Goal: Communication & Community: Answer question/provide support

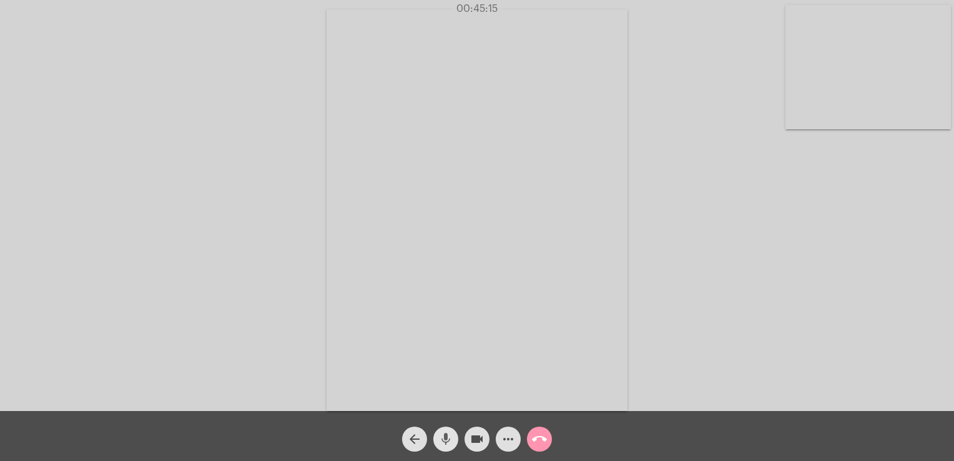
click at [453, 436] on button "mic" at bounding box center [445, 438] width 25 height 25
click at [453, 436] on button "mic_off" at bounding box center [445, 438] width 25 height 25
click at [544, 443] on mat-icon "call_end" at bounding box center [539, 438] width 15 height 15
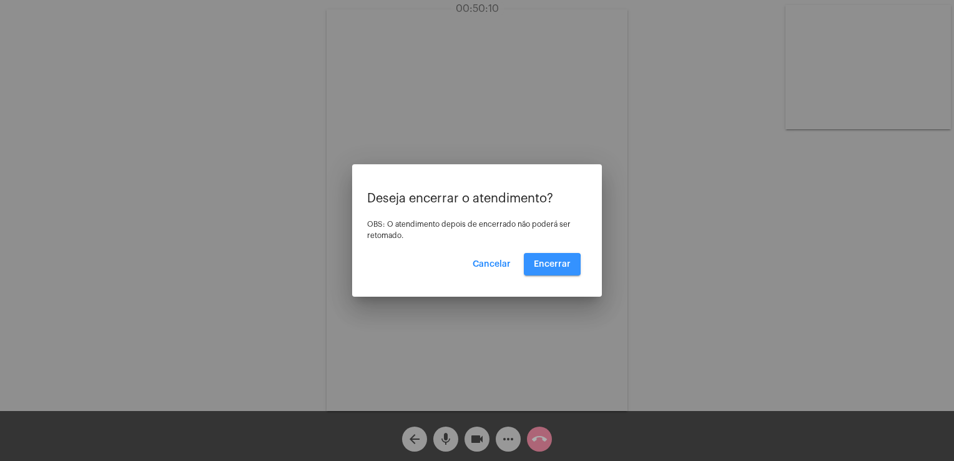
click at [539, 265] on span "Encerrar" at bounding box center [552, 264] width 37 height 9
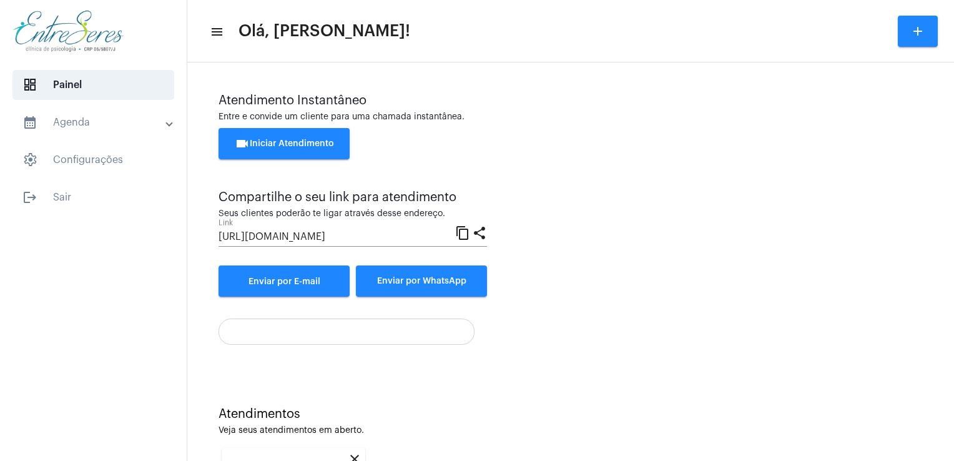
scroll to position [166, 0]
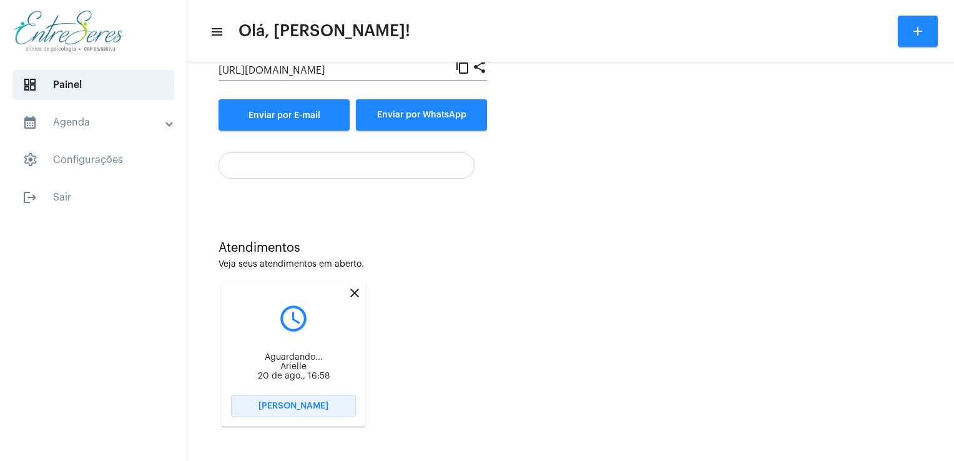
click at [333, 409] on button "[PERSON_NAME]" at bounding box center [293, 405] width 125 height 22
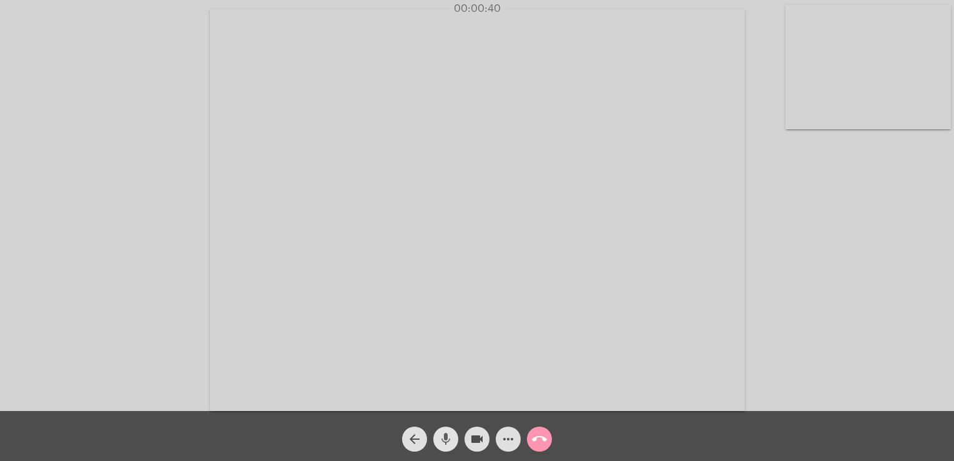
click at [444, 438] on mat-icon "mic" at bounding box center [445, 438] width 15 height 15
click at [444, 438] on mat-icon "mic_off" at bounding box center [445, 438] width 15 height 15
click at [444, 438] on mat-icon "mic" at bounding box center [445, 438] width 15 height 15
click at [444, 438] on mat-icon "mic_off" at bounding box center [445, 438] width 15 height 15
click at [444, 438] on mat-icon "mic" at bounding box center [445, 438] width 15 height 15
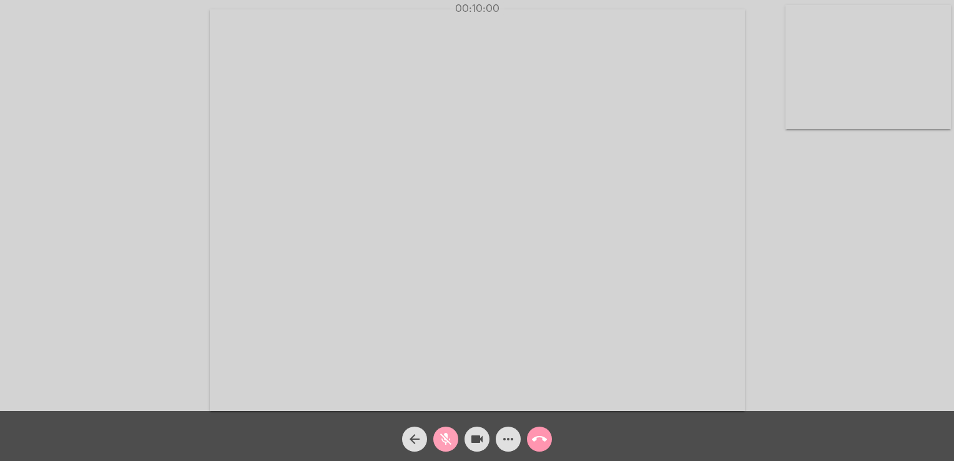
click at [444, 438] on mat-icon "mic_off" at bounding box center [445, 438] width 15 height 15
click at [444, 438] on mat-icon "mic" at bounding box center [445, 438] width 15 height 15
click at [444, 438] on mat-icon "mic_off" at bounding box center [445, 438] width 15 height 15
click at [437, 429] on button "mic" at bounding box center [445, 438] width 25 height 25
click at [439, 440] on mat-icon "mic_off" at bounding box center [445, 438] width 15 height 15
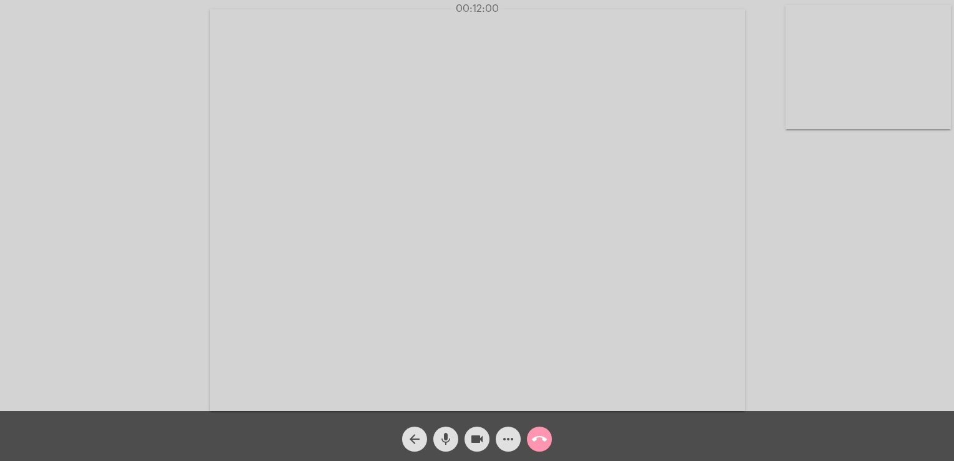
click at [439, 440] on mat-icon "mic" at bounding box center [445, 438] width 15 height 15
click at [439, 440] on mat-icon "mic_off" at bounding box center [445, 438] width 15 height 15
click at [439, 440] on mat-icon "mic" at bounding box center [445, 438] width 15 height 15
click at [439, 440] on mat-icon "mic_off" at bounding box center [445, 438] width 15 height 15
click at [439, 440] on mat-icon "mic" at bounding box center [445, 438] width 15 height 15
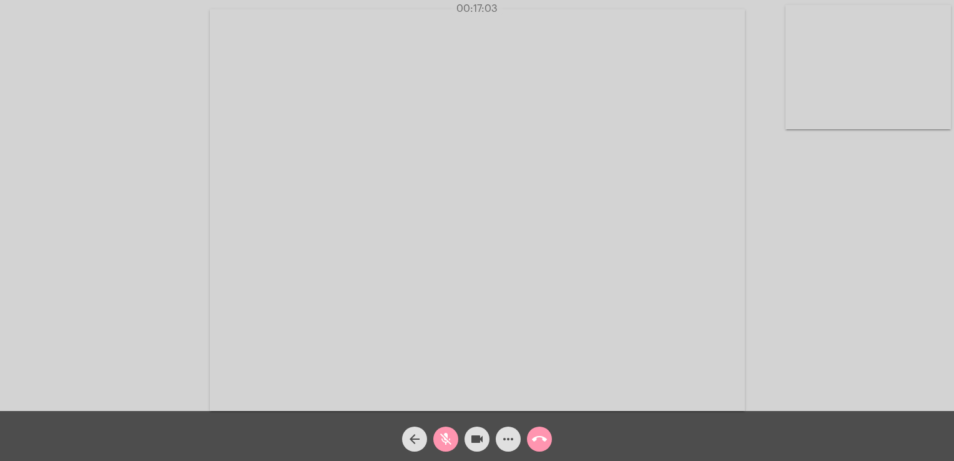
click at [447, 438] on mat-icon "mic_off" at bounding box center [445, 438] width 15 height 15
click at [447, 438] on mat-icon "mic" at bounding box center [445, 438] width 15 height 15
click at [447, 438] on mat-icon "mic_off" at bounding box center [445, 438] width 15 height 15
click at [857, 178] on div "Acessando Câmera e Microfone..." at bounding box center [476, 208] width 951 height 411
click at [439, 441] on mat-icon "mic" at bounding box center [445, 438] width 15 height 15
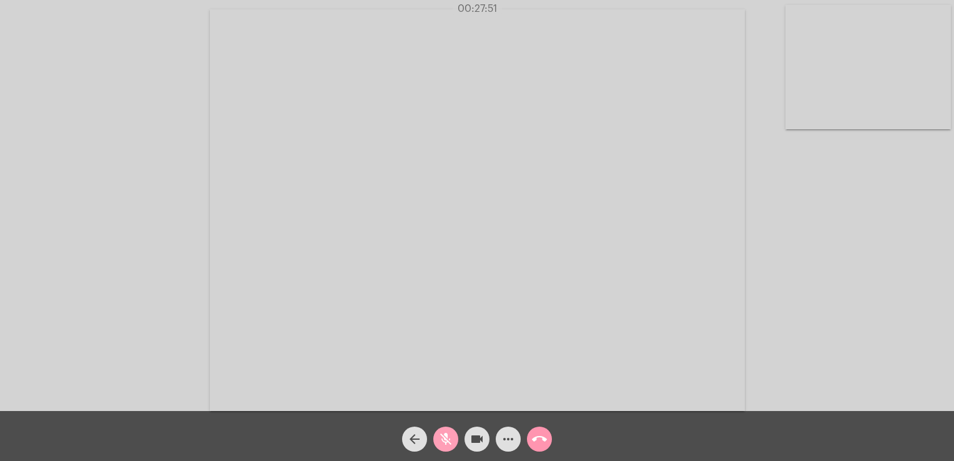
click at [439, 441] on mat-icon "mic_off" at bounding box center [445, 438] width 15 height 15
click at [537, 434] on mat-icon "call_end" at bounding box center [539, 438] width 15 height 15
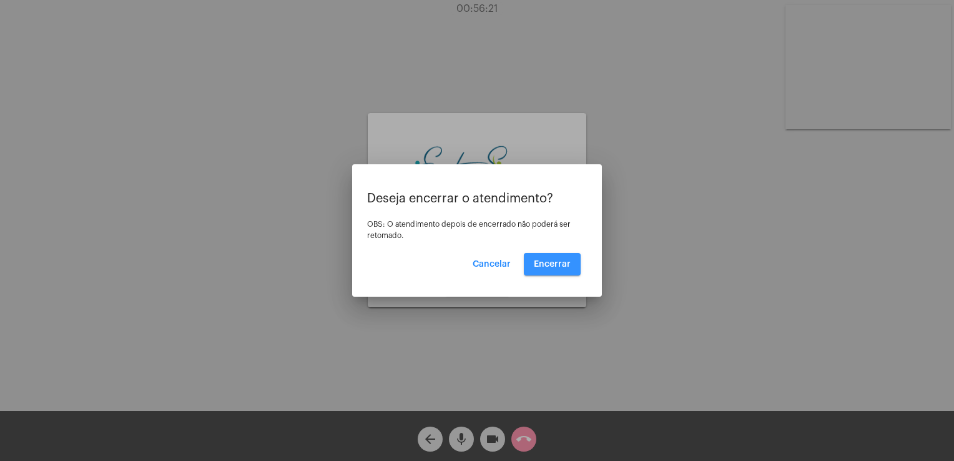
click at [548, 273] on button "Encerrar" at bounding box center [552, 264] width 57 height 22
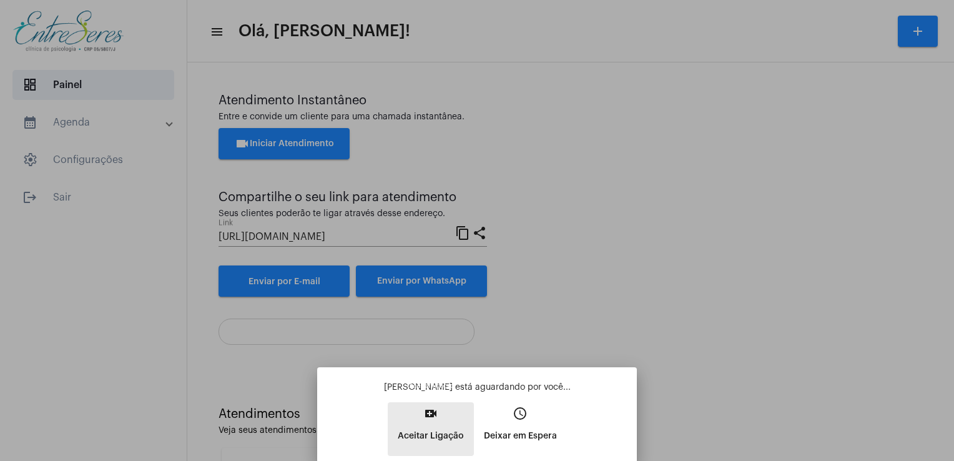
click at [429, 409] on mat-icon "video_call" at bounding box center [430, 413] width 15 height 15
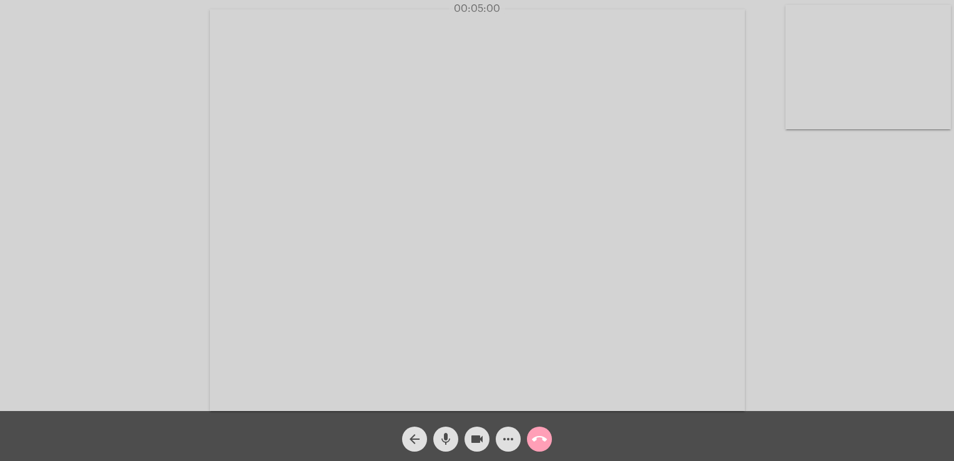
click at [540, 443] on mat-icon "call_end" at bounding box center [539, 438] width 15 height 15
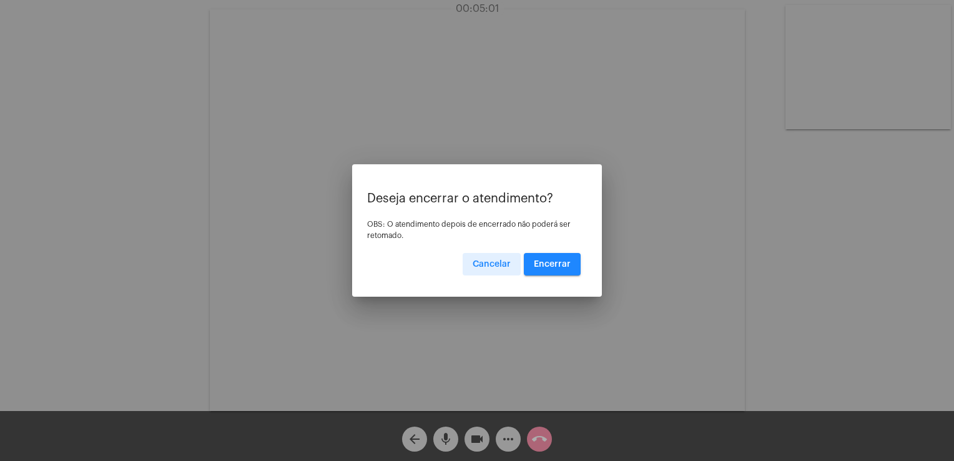
click at [546, 258] on button "Encerrar" at bounding box center [552, 264] width 57 height 22
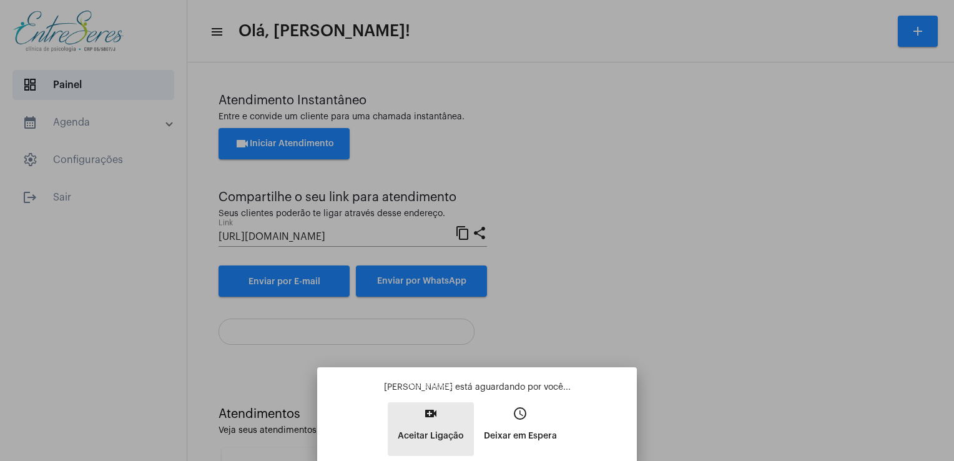
click at [435, 438] on p "Aceitar Ligação" at bounding box center [431, 435] width 66 height 22
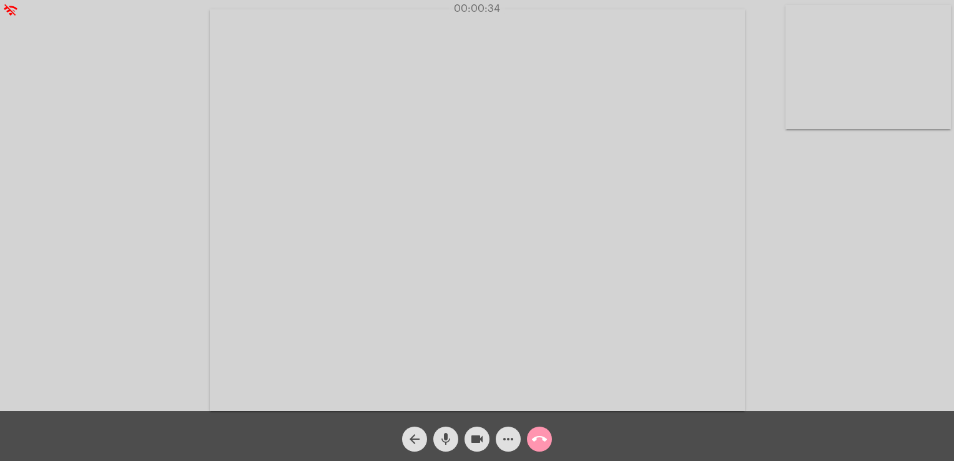
click at [539, 439] on mat-icon "call_end" at bounding box center [539, 438] width 15 height 15
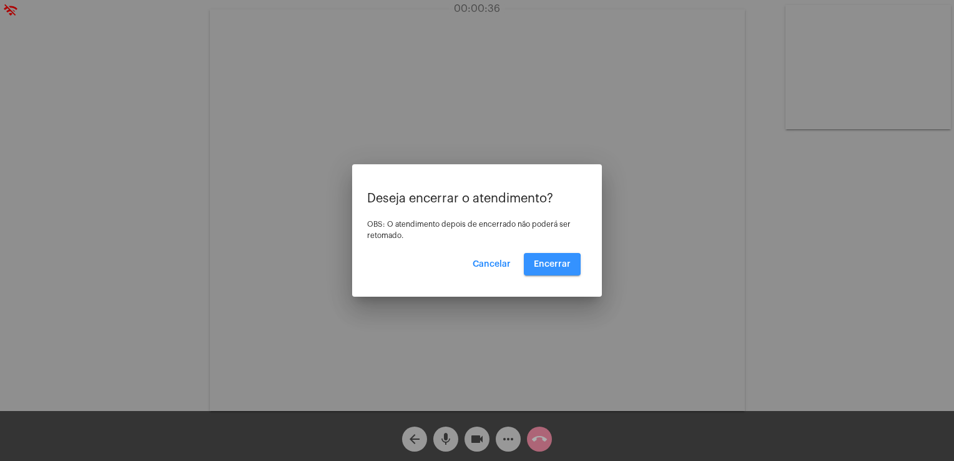
click at [549, 266] on span "Encerrar" at bounding box center [552, 264] width 37 height 9
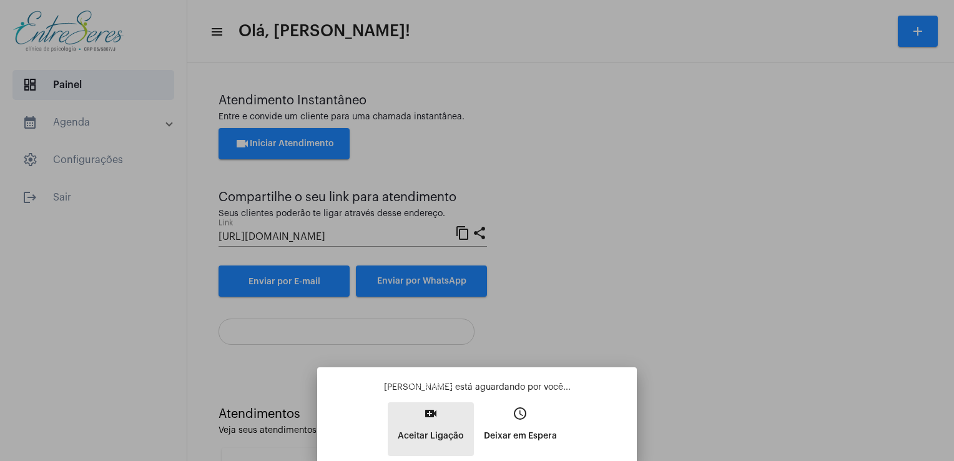
click at [442, 438] on p "Aceitar Ligação" at bounding box center [431, 435] width 66 height 22
